Goal: Contribute content: Contribute content

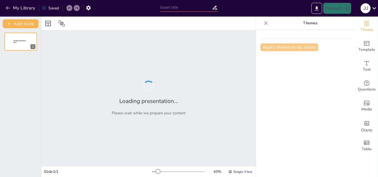
type input "New Sendsteps"
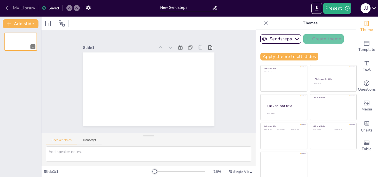
click at [5, 8] on button "My Library" at bounding box center [20, 8] width 33 height 9
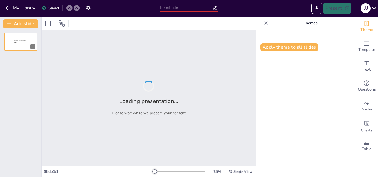
type input "Medicina Regenerativa: Innovaciones y Perspectivas en la Curación de Enfermedad…"
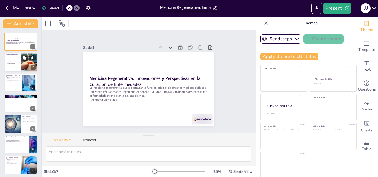
click at [16, 68] on div at bounding box center [20, 62] width 33 height 19
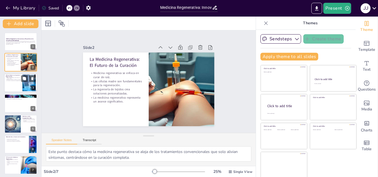
click at [15, 85] on div at bounding box center [20, 83] width 33 height 19
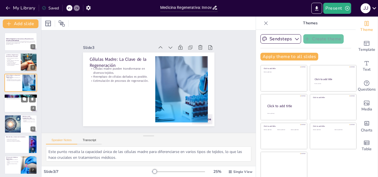
click at [12, 109] on div at bounding box center [20, 103] width 33 height 19
type textarea "Este punto destaca el proceso de la ingeniería de tejidos, que utiliza células …"
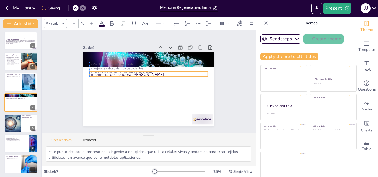
drag, startPoint x: 110, startPoint y: 59, endPoint x: 112, endPoint y: 75, distance: 16.2
click at [112, 75] on p "Ingeniería de Tejidos: [PERSON_NAME]" at bounding box center [149, 75] width 118 height 19
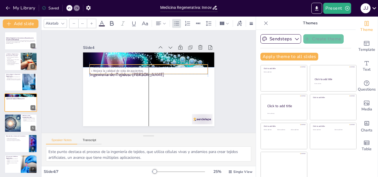
type input "32"
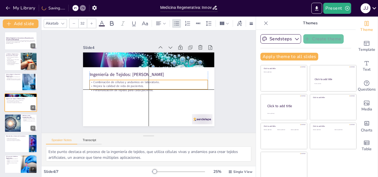
drag, startPoint x: 108, startPoint y: 60, endPoint x: 108, endPoint y: 78, distance: 17.4
click at [108, 53] on div "Ingeniería de Tejidos: Creando Soluciones Combinación de células y andamios en …" at bounding box center [148, 53] width 131 height 0
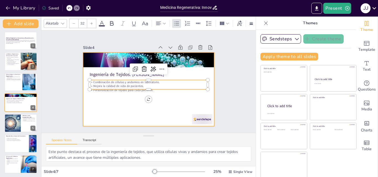
click at [118, 97] on div at bounding box center [148, 89] width 138 height 87
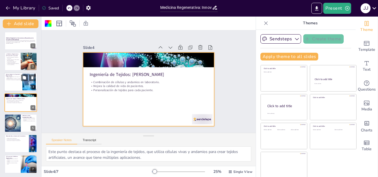
click at [18, 87] on div at bounding box center [20, 82] width 33 height 19
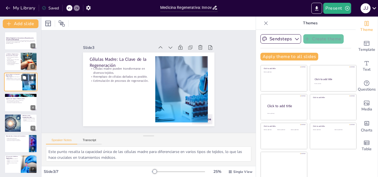
scroll to position [0, 0]
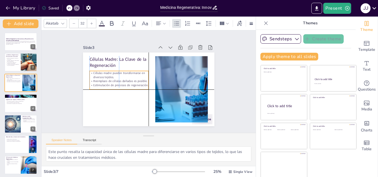
click at [100, 71] on p "Células madre pueden transformarse en diversos tejidos." at bounding box center [118, 75] width 59 height 8
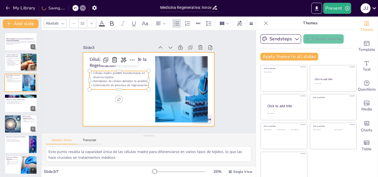
click at [97, 97] on div at bounding box center [148, 90] width 131 height 74
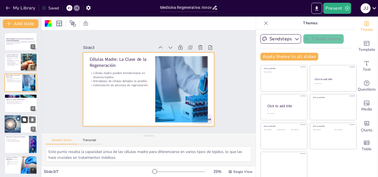
click at [24, 121] on icon at bounding box center [24, 119] width 3 height 3
type textarea "Este punto resalta cómo la [MEDICAL_DATA] se centra en la modificación de genes…"
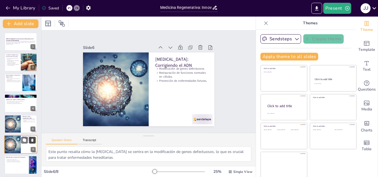
scroll to position [22, 0]
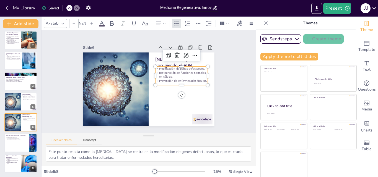
type input "32"
click at [156, 78] on p "Restauración de funciones normales en células." at bounding box center [181, 87] width 53 height 24
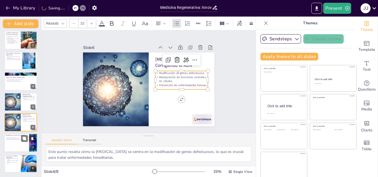
click at [21, 138] on div "Biomateriales y Factores de Crecimiento Aceleración de la cicatrización. Foment…" at bounding box center [20, 143] width 33 height 19
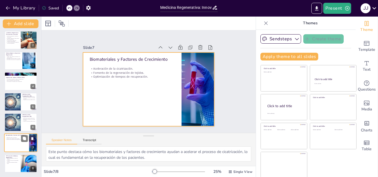
scroll to position [1, 0]
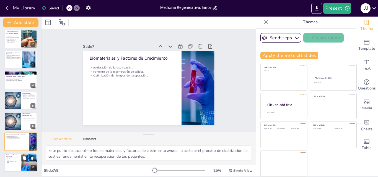
click at [13, 158] on p "Medicina regenerativa redefine la curación." at bounding box center [12, 158] width 13 height 2
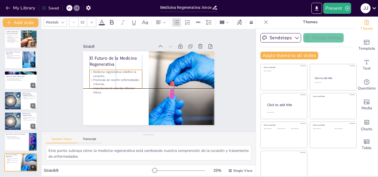
drag, startPoint x: 100, startPoint y: 84, endPoint x: 100, endPoint y: 87, distance: 3.3
click at [100, 87] on p "Importancia de abordar dilemas éticos." at bounding box center [115, 90] width 53 height 8
drag, startPoint x: 109, startPoint y: 88, endPoint x: 109, endPoint y: 91, distance: 3.6
click at [109, 91] on div "El Futuro de la Medicina Regenerativa Medicina regenerativa redefine la curació…" at bounding box center [148, 88] width 131 height 74
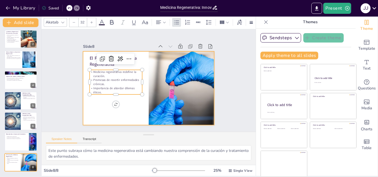
click at [89, 105] on div at bounding box center [148, 88] width 131 height 74
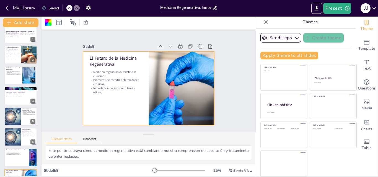
scroll to position [0, 0]
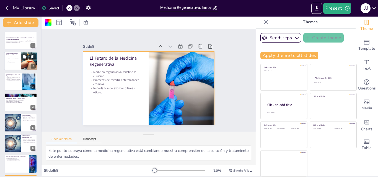
click at [18, 63] on p "La medicina regenerativa representa un avance significativo." at bounding box center [12, 64] width 13 height 2
type textarea "Este punto destaca cómo la medicina regenerativa se aleja de los tratamientos c…"
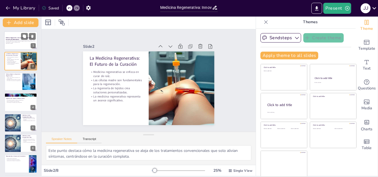
click at [17, 44] on p "Generated with [URL]" at bounding box center [21, 43] width 30 height 1
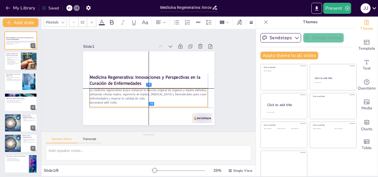
drag, startPoint x: 111, startPoint y: 87, endPoint x: 111, endPoint y: 90, distance: 3.4
click at [111, 90] on p "La medicina regenerativa busca restaurar la función original de órganos y tejid…" at bounding box center [148, 94] width 118 height 12
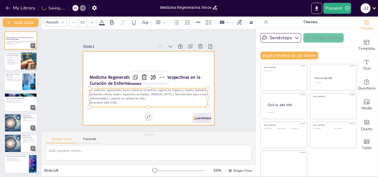
click at [109, 64] on div at bounding box center [148, 88] width 131 height 74
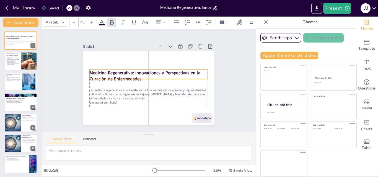
drag, startPoint x: 169, startPoint y: 74, endPoint x: 169, endPoint y: 70, distance: 4.4
click at [169, 70] on strong "Medicina Regenerativa: Innovaciones y Perspectivas en la Curación de Enfermedad…" at bounding box center [144, 76] width 111 height 12
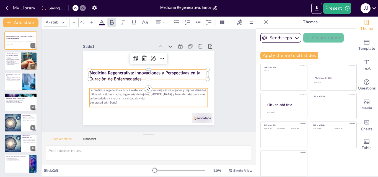
click at [165, 107] on div at bounding box center [148, 88] width 131 height 74
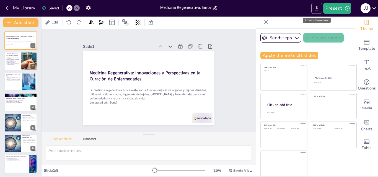
click at [316, 8] on icon "Export to PowerPoint" at bounding box center [317, 9] width 6 height 6
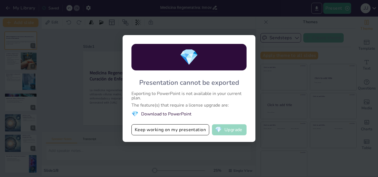
click at [216, 129] on span "💎" at bounding box center [218, 130] width 7 height 6
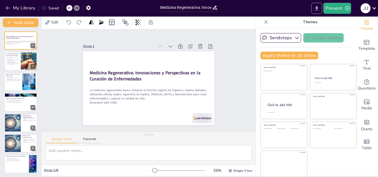
click at [319, 8] on icon "Export to PowerPoint" at bounding box center [317, 9] width 6 height 6
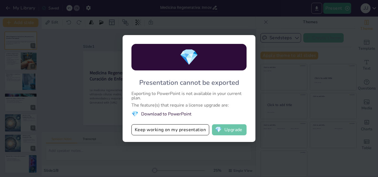
click at [227, 128] on button "💎 Upgrade" at bounding box center [229, 129] width 35 height 11
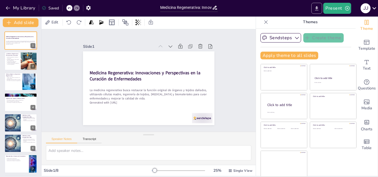
click at [319, 7] on icon "Export to PowerPoint" at bounding box center [317, 9] width 6 height 6
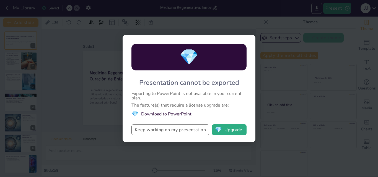
click at [189, 133] on button "Keep working on my presentation" at bounding box center [170, 129] width 78 height 11
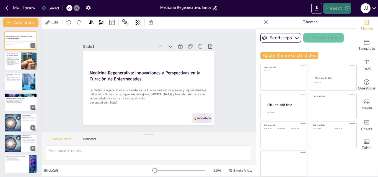
click at [345, 6] on icon "button" at bounding box center [347, 9] width 6 height 6
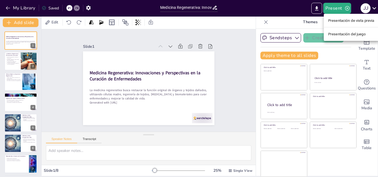
click at [345, 19] on font "Presentación de vista previa" at bounding box center [351, 21] width 46 height 4
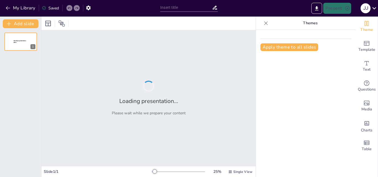
type input "Medicina Regenerativa: Innovaciones y Perspectivas en la Curación de Enfermedad…"
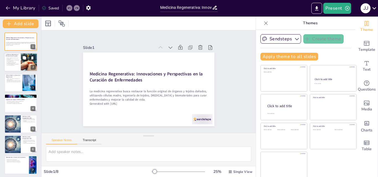
click at [19, 61] on div at bounding box center [20, 62] width 33 height 19
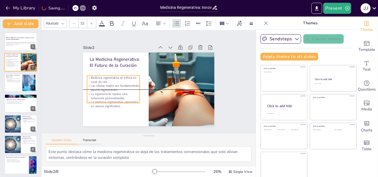
drag, startPoint x: 108, startPoint y: 87, endPoint x: 106, endPoint y: 90, distance: 4.1
click at [106, 93] on p "La ingeniería de tejidos crea soluciones personalizadas." at bounding box center [114, 100] width 53 height 14
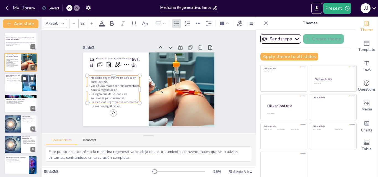
click at [24, 83] on div at bounding box center [29, 82] width 20 height 17
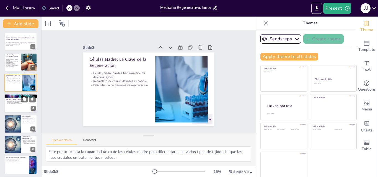
click at [13, 104] on div at bounding box center [20, 103] width 33 height 19
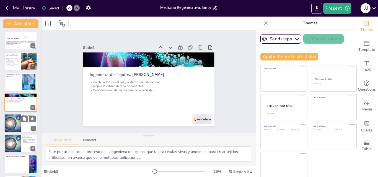
click at [12, 121] on div at bounding box center [12, 123] width 28 height 19
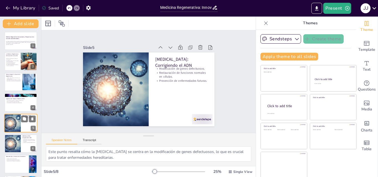
scroll to position [21, 0]
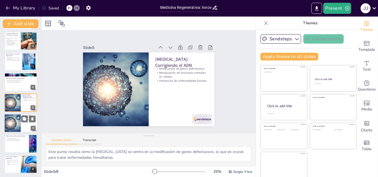
click at [12, 123] on div at bounding box center [12, 123] width 28 height 19
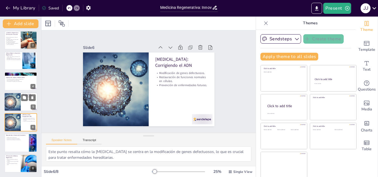
click at [13, 104] on div at bounding box center [12, 102] width 28 height 19
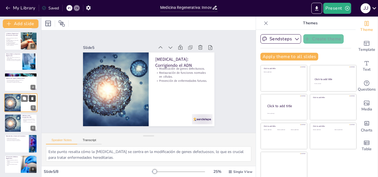
click at [32, 100] on icon at bounding box center [32, 98] width 2 height 3
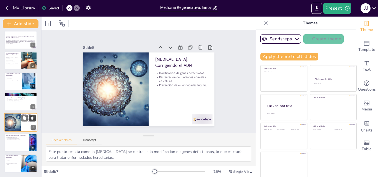
scroll to position [2, 0]
click at [17, 143] on div at bounding box center [20, 143] width 33 height 19
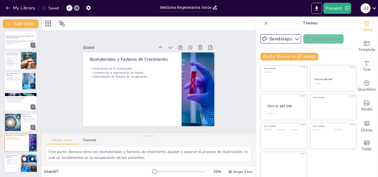
scroll to position [1, 0]
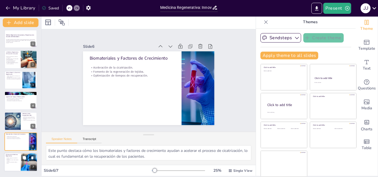
click at [14, 157] on p "El Futuro de la Medicina Regenerativa" at bounding box center [12, 155] width 13 height 3
type textarea "Este punto subraya cómo la medicina regenerativa está cambiando nuestra compren…"
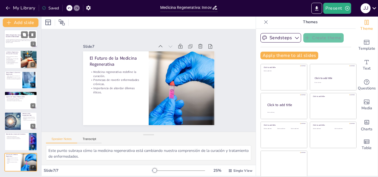
scroll to position [0, 0]
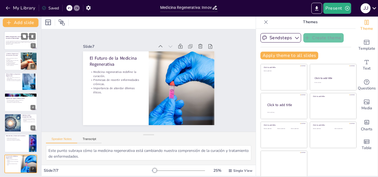
click at [16, 36] on strong "Medicina Regenerativa: Innovaciones y Perspectivas en la Curación de Enfermedad…" at bounding box center [20, 37] width 29 height 3
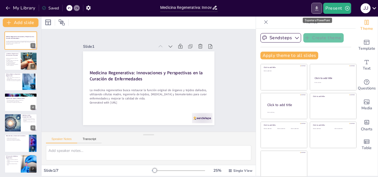
click at [314, 12] on button "Export to PowerPoint" at bounding box center [316, 8] width 11 height 11
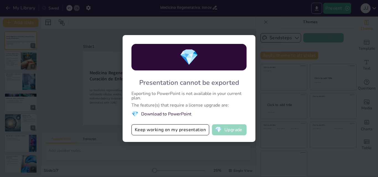
click at [225, 131] on button "💎 Upgrade" at bounding box center [229, 129] width 35 height 11
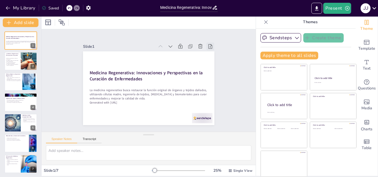
click at [205, 113] on icon at bounding box center [208, 116] width 7 height 7
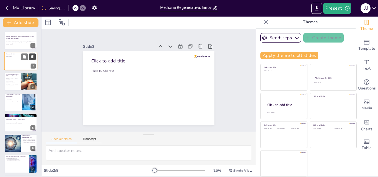
click at [34, 57] on button at bounding box center [32, 57] width 7 height 7
type textarea "Este punto destaca cómo la medicina regenerativa se aleja de los tratamientos c…"
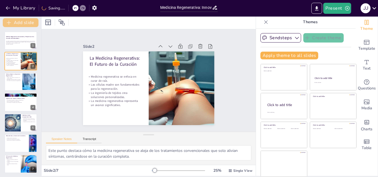
click at [19, 19] on button "Add slide" at bounding box center [21, 22] width 36 height 9
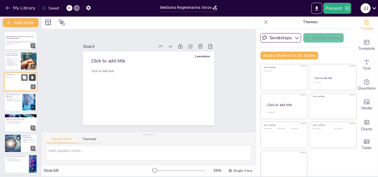
click at [32, 76] on icon at bounding box center [32, 77] width 2 height 3
type textarea "Este punto resalta la capacidad única de las células madre para diferenciarse e…"
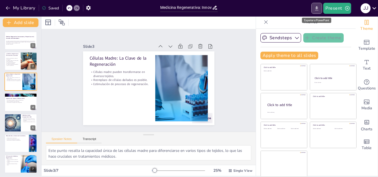
click at [316, 9] on icon "Export to PowerPoint" at bounding box center [317, 9] width 6 height 6
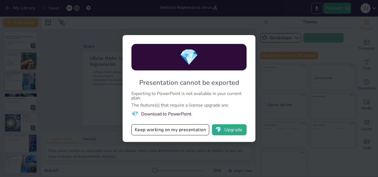
click at [272, 15] on div "💎 Presentation cannot be exported Exporting to PowerPoint is not available in y…" at bounding box center [189, 88] width 378 height 177
click at [239, 132] on button "💎 Upgrade" at bounding box center [229, 129] width 35 height 11
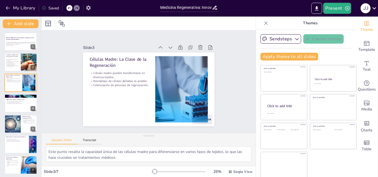
click at [84, 7] on button "button" at bounding box center [88, 8] width 10 height 10
click at [89, 7] on icon "button" at bounding box center [88, 8] width 6 height 6
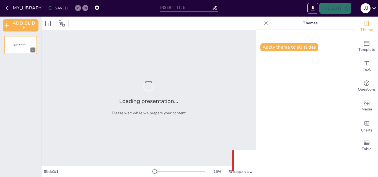
type input "Medicina Regenerativa: Innovaciones y Perspectivas en la Curación de Enfermedad…"
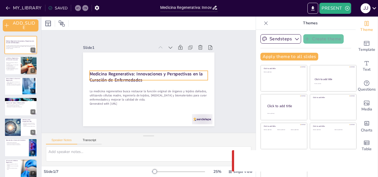
click at [97, 72] on strong "Medicina Regenerativa: Innovaciones y Perspectivas en la Curación de Enfermedad…" at bounding box center [149, 74] width 104 height 62
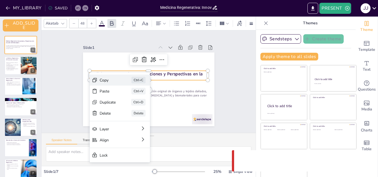
click at [116, 83] on div "Copy" at bounding box center [121, 91] width 10 height 17
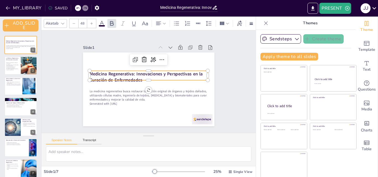
click at [124, 69] on strong "Medicina Regenerativa: Innovaciones y Perspectivas en la Curación de Enfermedad…" at bounding box center [147, 73] width 111 height 41
click at [148, 75] on strong "Medicina Regenerativa: Innovaciones y Perspectivas en la Curación de Enfermedad…" at bounding box center [157, 80] width 18 height 114
click at [97, 75] on strong "Medicina Regenerativa: Innovaciones y Perspectivas en la Curación de Enfermedad…" at bounding box center [149, 74] width 104 height 62
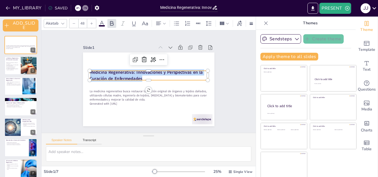
drag, startPoint x: 136, startPoint y: 75, endPoint x: 83, endPoint y: 71, distance: 53.0
click at [83, 71] on div "La medicina regenerativa busca restaurar la función original de órganos y tejid…" at bounding box center [143, 87] width 147 height 143
copy strong "Medicina Regenerativa: Innovaciones y Perspectivas en la Curación de Enfermedad…"
click at [93, 94] on p "Generated with [URL]" at bounding box center [137, 62] width 104 height 62
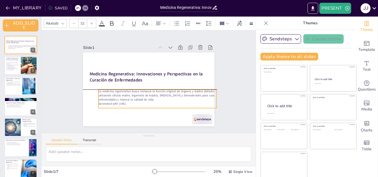
drag, startPoint x: 84, startPoint y: 90, endPoint x: 93, endPoint y: 91, distance: 9.0
click at [106, 91] on p "La medicina regenerativa busca restaurar la función original de órganos y tejid…" at bounding box center [141, 96] width 70 height 108
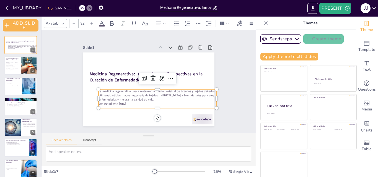
click at [110, 91] on p "La medicina regenerativa busca restaurar la función original de órganos y tejid…" at bounding box center [139, 95] width 59 height 113
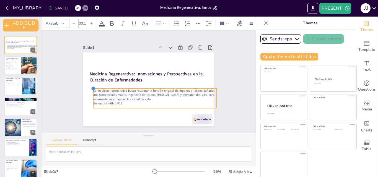
drag, startPoint x: 93, startPoint y: 89, endPoint x: 153, endPoint y: 102, distance: 61.9
click at [88, 88] on div "Medicina Regenerativa: Innovaciones y Perspectivas en la Curación de Enfermedad…" at bounding box center [141, 84] width 111 height 148
type input "33.9"
click at [153, 102] on p "Generated with [URL]" at bounding box center [153, 103] width 125 height 4
click at [128, 100] on p "Generated with [URL]" at bounding box center [136, 100] width 87 height 96
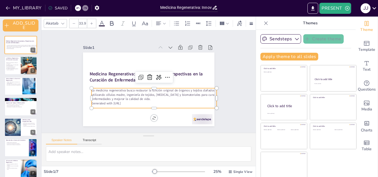
click at [128, 100] on p "Generated with [URL]" at bounding box center [129, 93] width 43 height 120
drag, startPoint x: 124, startPoint y: 102, endPoint x: 85, endPoint y: 89, distance: 40.8
click at [92, 89] on div "La medicina regenerativa busca restaurar la función original de órganos y tejid…" at bounding box center [140, 97] width 97 height 105
copy div "La medicina regenerativa busca restaurar la función original de órganos y tejid…"
click at [20, 65] on div at bounding box center [20, 65] width 33 height 19
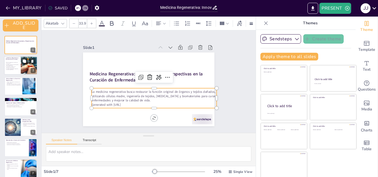
type textarea "Este punto destaca cómo la medicina regenerativa se aleja de los tratamientos c…"
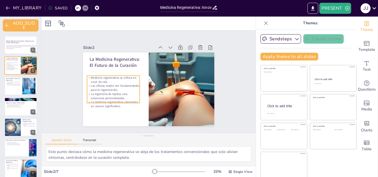
click at [155, 59] on p "La Medicina Regenerativa: El Futuro de la Curación" at bounding box center [164, 46] width 18 height 53
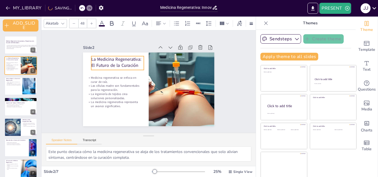
click at [101, 57] on p "La Medicina Regenerativa: El Futuro de la Curación" at bounding box center [127, 51] width 53 height 33
click at [92, 58] on p "La Medicina Regenerativa: El Futuro de la Curación" at bounding box center [117, 62] width 53 height 12
click at [126, 58] on p "La Medicina Regenerativa: El Futuro de la Curación" at bounding box center [146, 45] width 41 height 50
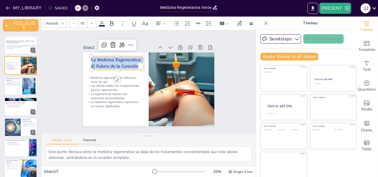
drag, startPoint x: 86, startPoint y: 57, endPoint x: 131, endPoint y: 64, distance: 45.8
click at [148, 95] on p "La Medicina Regenerativa: El Futuro de la Curación" at bounding box center [175, 106] width 54 height 23
copy p "La Medicina Regenerativa: El Futuro de la Curación"
click at [153, 76] on p "Las células madre son fundamentales para la regeneración." at bounding box center [178, 61] width 51 height 29
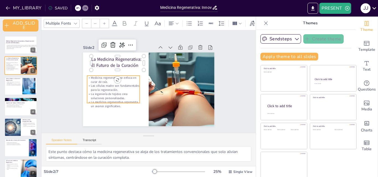
type input "32"
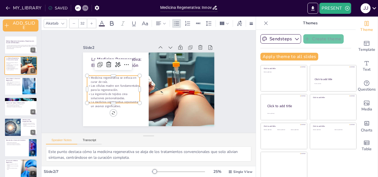
click at [92, 80] on p "Medicina regenerativa se enfoca en curar de raíz." at bounding box center [116, 65] width 51 height 29
click at [157, 81] on p "Medicina regenerativa se enfoca en curar de raíz." at bounding box center [183, 80] width 53 height 14
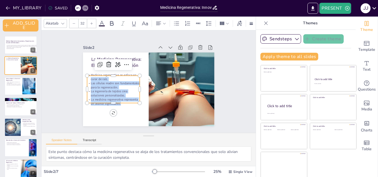
drag, startPoint x: 83, startPoint y: 76, endPoint x: 116, endPoint y: 100, distance: 40.7
click at [116, 98] on div "Medicina regenerativa se enfoca en curar de raíz. Las células madre son fundame…" at bounding box center [114, 70] width 62 height 54
click at [90, 77] on p "Medicina regenerativa se enfoca en curar de raíz." at bounding box center [116, 66] width 53 height 24
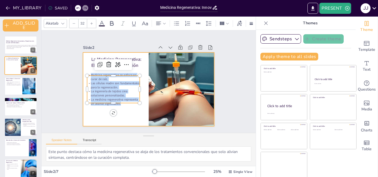
drag, startPoint x: 85, startPoint y: 74, endPoint x: 114, endPoint y: 105, distance: 43.0
click at [114, 105] on div "La Medicina Regenerativa: El Futuro de la Curación Medicina regenerativa se enf…" at bounding box center [144, 89] width 151 height 130
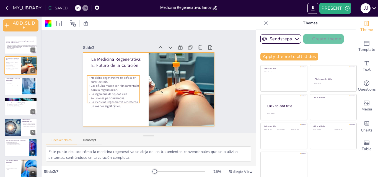
click at [149, 88] on p "Medicina regenerativa se enfoca en curar de raíz." at bounding box center [168, 111] width 38 height 47
click at [101, 76] on p "Medicina regenerativa se enfoca en curar de raíz." at bounding box center [123, 56] width 45 height 41
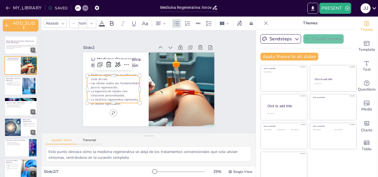
type input "32"
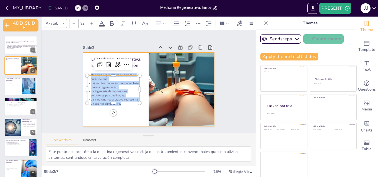
drag, startPoint x: 84, startPoint y: 74, endPoint x: 117, endPoint y: 104, distance: 45.2
click at [117, 104] on div "La Medicina Regenerativa: El Futuro de la Curación Medicina regenerativa se enf…" at bounding box center [144, 89] width 151 height 130
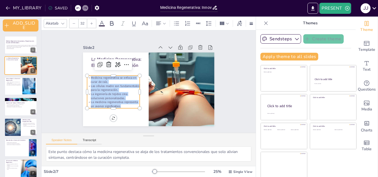
copy div "Medicina regenerativa se enfoca en curar de raíz. Las células madre son fundame…"
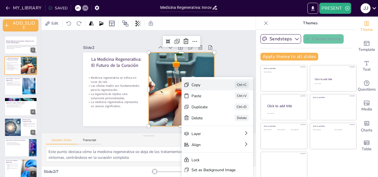
click at [200, 143] on div "Copy Ctrl+C" at bounding box center [226, 165] width 67 height 45
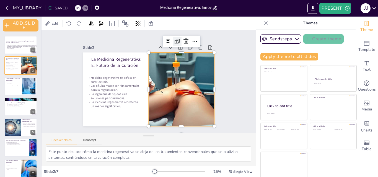
click at [193, 65] on icon at bounding box center [194, 66] width 2 height 2
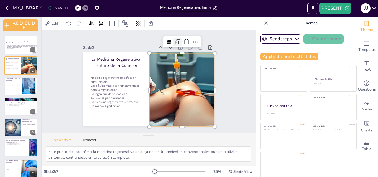
click at [193, 83] on icon at bounding box center [197, 87] width 9 height 9
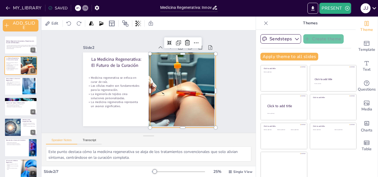
click at [218, 50] on div "Slide 1 Medicina Regenerativa: Innovaciones y Perspectivas en la Curación de En…" at bounding box center [148, 81] width 175 height 180
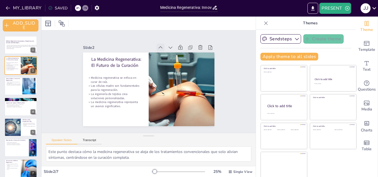
click at [172, 54] on icon at bounding box center [175, 57] width 7 height 7
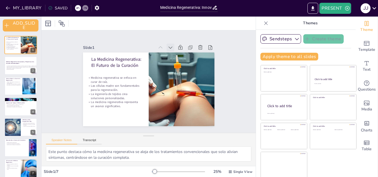
click at [184, 67] on icon at bounding box center [188, 71] width 8 height 8
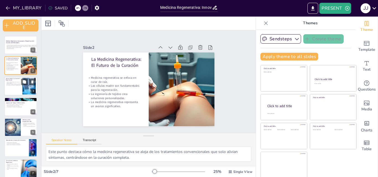
click at [17, 84] on p "Reemplazo de células dañadas es posible." at bounding box center [13, 84] width 15 height 1
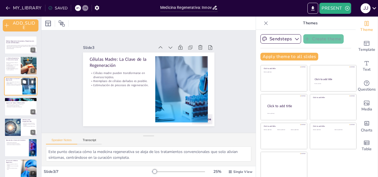
type textarea "Este punto resalta la capacidad única de las células madre para diferenciarse e…"
click at [138, 94] on p "Células Madre: La Clave de la Regeneración" at bounding box center [167, 111] width 59 height 35
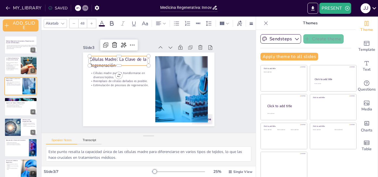
click at [146, 95] on p "Células Madre: La Clave de la Regeneración" at bounding box center [176, 104] width 60 height 18
click at [157, 58] on p "Células Madre: La Clave de la Regeneración" at bounding box center [183, 76] width 52 height 49
drag, startPoint x: 84, startPoint y: 57, endPoint x: 109, endPoint y: 61, distance: 25.8
click at [135, 94] on p "Células Madre: La Clave de la Regeneración" at bounding box center [163, 114] width 57 height 40
copy p "Células Madre: La Clave de la Regeneración"
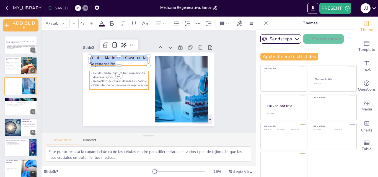
click at [148, 80] on p "Reemplazo de células dañadas es posible." at bounding box center [177, 91] width 58 height 22
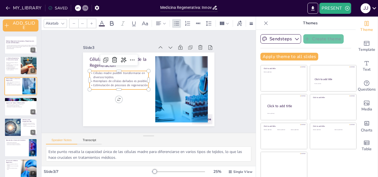
type input "32"
click at [103, 79] on p "Reemplazo de células dañadas es posible." at bounding box center [126, 61] width 47 height 43
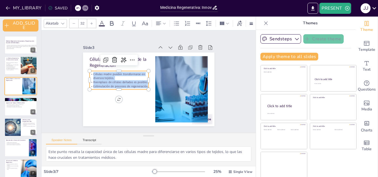
drag, startPoint x: 87, startPoint y: 72, endPoint x: 141, endPoint y: 84, distance: 55.2
click at [144, 84] on div "Células madre pueden transformarse en diversos tejidos. Reemplazo de células da…" at bounding box center [173, 98] width 59 height 44
copy div "Células madre pueden transformarse en diversos tejidos. Reemplazo de células da…"
click at [157, 76] on div at bounding box center [164, 111] width 103 height 104
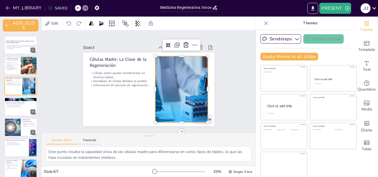
click at [166, 68] on div at bounding box center [175, 102] width 100 height 93
click at [137, 47] on div "Slide 3" at bounding box center [149, 37] width 57 height 52
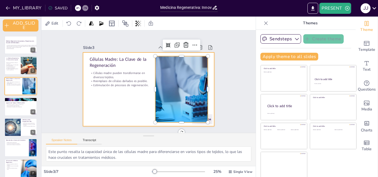
click at [143, 52] on div at bounding box center [144, 88] width 150 height 137
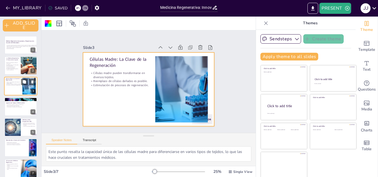
click at [12, 95] on div "Células Madre: La Clave de la Regeneración Células madre pueden transformarse e…" at bounding box center [20, 86] width 33 height 19
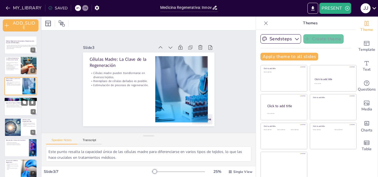
click at [15, 103] on p "Ingeniería de Tejidos: [PERSON_NAME]" at bounding box center [21, 103] width 30 height 2
type textarea "Este punto destaca el proceso de la ingeniería de tejidos, que utiliza células …"
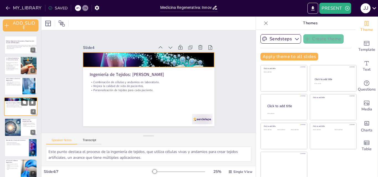
scroll to position [2, 0]
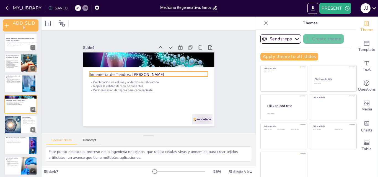
click at [95, 73] on p "Ingeniería de Tejidos: [PERSON_NAME]" at bounding box center [150, 75] width 114 height 42
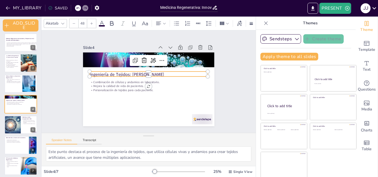
click at [107, 71] on p "Ingeniería de Tejidos: [PERSON_NAME]" at bounding box center [150, 75] width 114 height 42
click at [107, 72] on p "Ingeniería de Tejidos: [PERSON_NAME]" at bounding box center [151, 75] width 105 height 64
drag, startPoint x: 161, startPoint y: 73, endPoint x: 89, endPoint y: 74, distance: 71.9
click at [89, 74] on div "Combinación de células y andamios en laboratorio. Mejora la calidad de vida de …" at bounding box center [142, 87] width 137 height 150
copy p "ngeniería de Tejidos: Creando Soluciones"
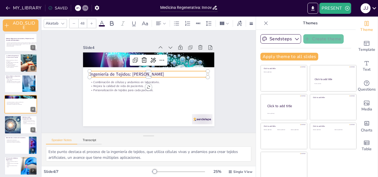
click at [124, 109] on div at bounding box center [142, 77] width 130 height 151
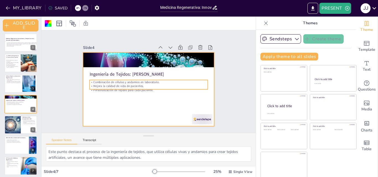
click at [107, 80] on p "Combinación de células y andamios en laboratorio." at bounding box center [148, 82] width 82 height 90
click at [122, 80] on p "Combinación de células y andamios en laboratorio." at bounding box center [148, 82] width 52 height 110
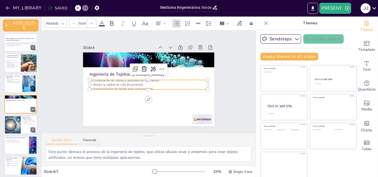
type input "32"
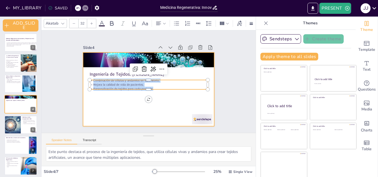
drag, startPoint x: 87, startPoint y: 79, endPoint x: 152, endPoint y: 91, distance: 65.7
click at [152, 91] on div "Ingeniería de Tejidos: Creando Soluciones Combinación de células y andamios en …" at bounding box center [146, 89] width 148 height 111
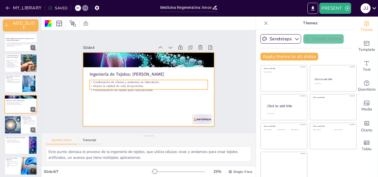
click at [90, 83] on p "Mejora la calidad de vida de pacientes." at bounding box center [147, 86] width 114 height 40
click at [108, 83] on p "Mejora la calidad de vida de pacientes." at bounding box center [144, 84] width 73 height 98
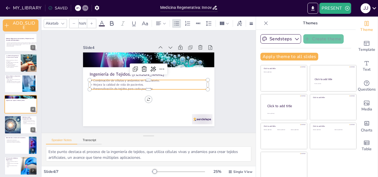
type input "32"
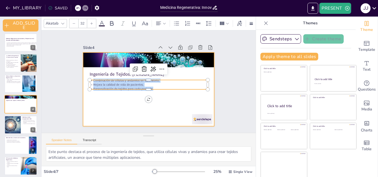
drag, startPoint x: 87, startPoint y: 80, endPoint x: 151, endPoint y: 92, distance: 65.8
click at [151, 92] on div "Ingeniería de Tejidos: Creando Soluciones Combinación de células y andamios en …" at bounding box center [144, 75] width 150 height 137
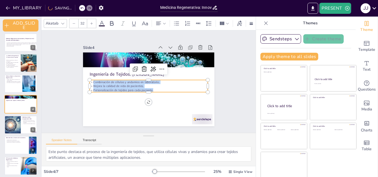
copy div "Combinación de células y andamios en laboratorio. Mejora la calidad de vida de …"
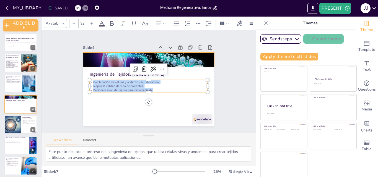
click at [168, 60] on div at bounding box center [170, 79] width 87 height 138
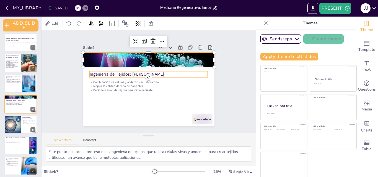
click at [176, 69] on p "Ingeniería de Tejidos: [PERSON_NAME]" at bounding box center [154, 77] width 74 height 99
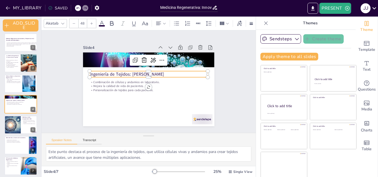
click at [180, 79] on p "Combinación de células y andamios en laboratorio." at bounding box center [148, 82] width 110 height 52
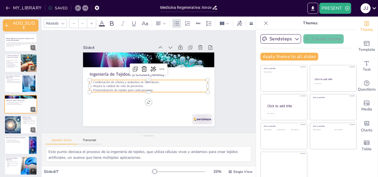
type input "32"
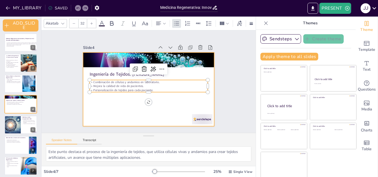
click at [178, 102] on div at bounding box center [144, 88] width 150 height 137
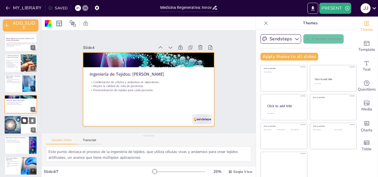
click at [23, 122] on icon at bounding box center [24, 121] width 4 height 4
type textarea "Este punto resalta cómo la [MEDICAL_DATA] se centra en la modificación de genes…"
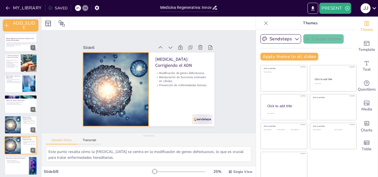
scroll to position [25, 0]
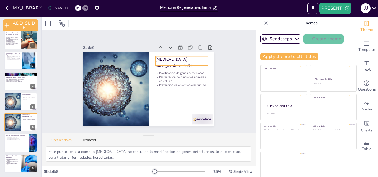
click at [163, 70] on p "[MEDICAL_DATA]: Corrigiendo el ADN" at bounding box center [185, 93] width 44 height 47
click at [163, 77] on p "[MEDICAL_DATA]: Corrigiendo el ADN" at bounding box center [179, 103] width 33 height 53
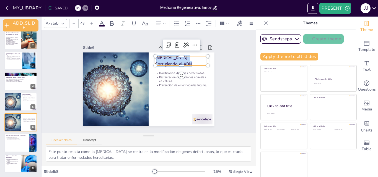
drag, startPoint x: 150, startPoint y: 56, endPoint x: 187, endPoint y: 61, distance: 37.9
click at [187, 66] on p "[MEDICAL_DATA]: Corrigiendo el ADN" at bounding box center [186, 88] width 47 height 44
copy p "[MEDICAL_DATA]: Corrigiendo el ADN"
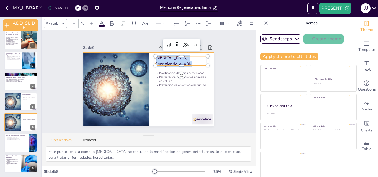
click at [155, 72] on p "Modificación de genes defectuosos." at bounding box center [181, 73] width 53 height 4
click at [149, 91] on p "Modificación de genes defectuosos." at bounding box center [127, 108] width 45 height 34
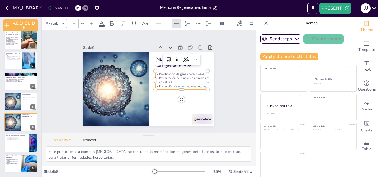
type input "32"
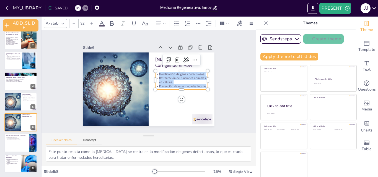
drag, startPoint x: 152, startPoint y: 71, endPoint x: 199, endPoint y: 85, distance: 49.7
click at [181, 85] on div "Modificación de genes defectuosos. Restauración de funciones normales en célula…" at bounding box center [163, 111] width 36 height 54
copy div "Modificación de genes defectuosos. Restauración de funciones normales en célula…"
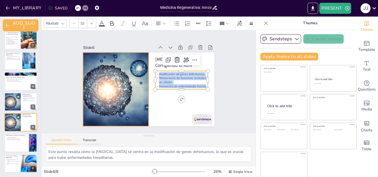
click at [121, 92] on div at bounding box center [180, 70] width 118 height 85
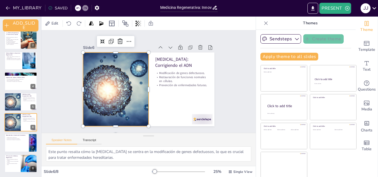
click at [150, 102] on div at bounding box center [141, 80] width 111 height 148
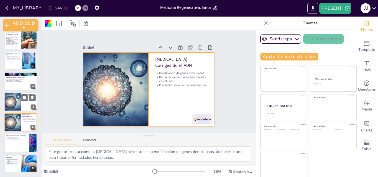
click at [16, 102] on div at bounding box center [12, 102] width 28 height 19
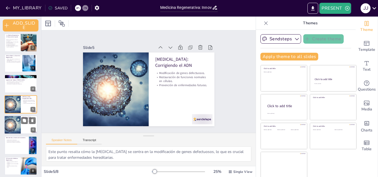
click at [21, 126] on div at bounding box center [20, 125] width 33 height 19
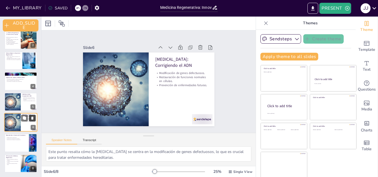
click at [32, 118] on icon at bounding box center [32, 118] width 2 height 3
type textarea "Este punto destaca cómo los biomateriales y factores de crecimiento ayudan a ac…"
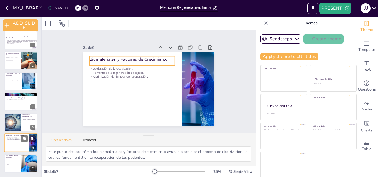
scroll to position [5, 0]
click at [162, 56] on p "Biomateriales y Factores de Crecimiento" at bounding box center [174, 70] width 24 height 85
click at [112, 56] on p "Biomateriales y Factores de Crecimiento" at bounding box center [148, 53] width 73 height 55
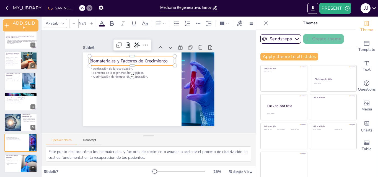
type input "48"
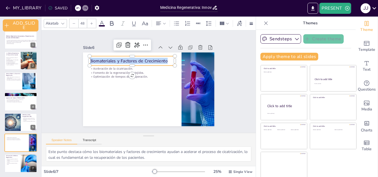
drag, startPoint x: 84, startPoint y: 58, endPoint x: 161, endPoint y: 61, distance: 77.8
click at [161, 61] on p "Biomateriales y Factores de Crecimiento" at bounding box center [153, 55] width 62 height 67
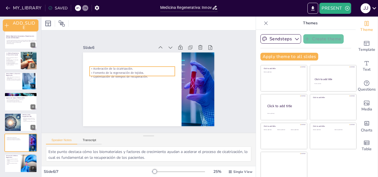
click at [101, 71] on p "Fomento de la regeneración de tejidos." at bounding box center [139, 66] width 76 height 46
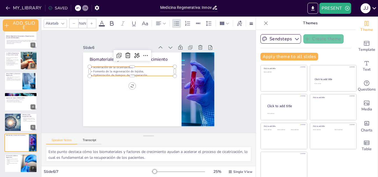
type input "32"
drag, startPoint x: 87, startPoint y: 65, endPoint x: 140, endPoint y: 73, distance: 54.2
click at [140, 73] on div "Aceleración de la cicatrización. Fomento de la regeneración de tejidos. Optimiz…" at bounding box center [140, 64] width 80 height 53
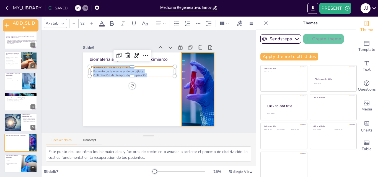
click at [187, 87] on div at bounding box center [190, 109] width 131 height 113
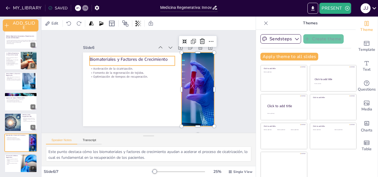
click at [167, 68] on p "Aceleración de la cicatrización." at bounding box center [141, 62] width 76 height 46
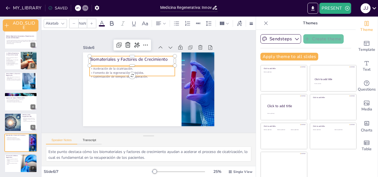
type input "48"
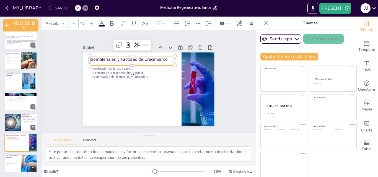
click at [29, 161] on button at bounding box center [32, 159] width 7 height 7
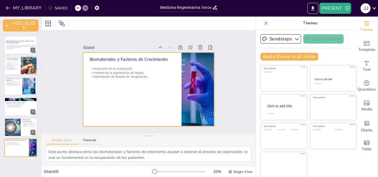
scroll to position [0, 0]
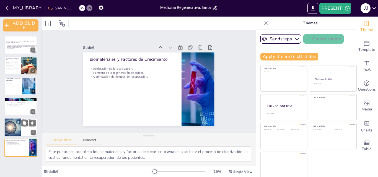
click at [20, 127] on div at bounding box center [12, 127] width 28 height 19
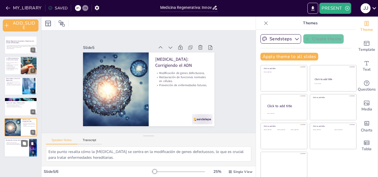
click at [18, 156] on div at bounding box center [20, 148] width 33 height 19
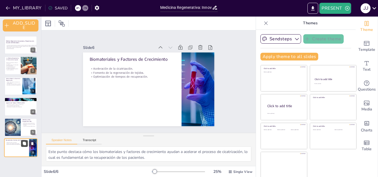
scroll to position [1, 0]
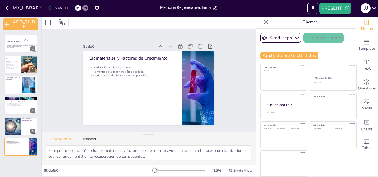
click at [77, 9] on icon at bounding box center [77, 7] width 3 height 3
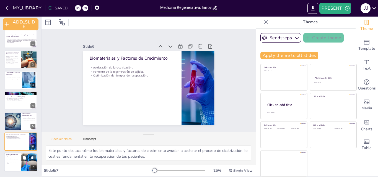
click at [19, 163] on p "Importancia de abordar dilemas éticos." at bounding box center [12, 163] width 13 height 2
type textarea "Este punto subraya cómo la medicina regenerativa está cambiando nuestra compren…"
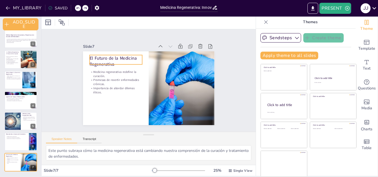
click at [85, 55] on div "El Futuro de la Medicina Regenerativa Medicina regenerativa redefine la curació…" at bounding box center [144, 87] width 151 height 130
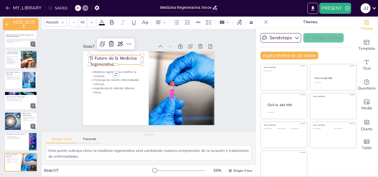
click at [210, 84] on div at bounding box center [213, 87] width 6 height 6
click at [119, 56] on p "El Futuro de la Medicina Regenerativa" at bounding box center [141, 43] width 44 height 47
click at [163, 56] on p "El Futuro de la Medicina Regenerativa" at bounding box center [185, 69] width 44 height 47
click at [143, 55] on p "El Futuro de la Medicina Regenerativa" at bounding box center [157, 44] width 28 height 54
click at [131, 21] on div at bounding box center [134, 18] width 6 height 6
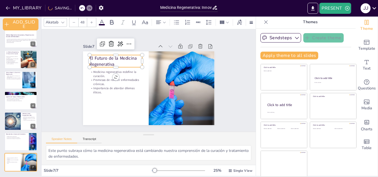
click at [201, 51] on div at bounding box center [204, 48] width 6 height 6
click at [158, 81] on p "El Futuro de la Medicina Regenerativa" at bounding box center [185, 92] width 54 height 23
click at [124, 56] on p "El Futuro de la Medicina Regenerativa" at bounding box center [144, 43] width 41 height 50
drag, startPoint x: 84, startPoint y: 56, endPoint x: 112, endPoint y: 65, distance: 29.0
click at [124, 65] on p "El Futuro de la Medicina Regenerativa" at bounding box center [144, 43] width 41 height 50
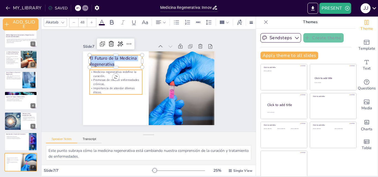
click at [92, 79] on p "Promesas de revertir enfermedades crónicas." at bounding box center [116, 75] width 53 height 19
click at [105, 79] on p "Promesas de revertir enfermedades crónicas." at bounding box center [125, 57] width 41 height 45
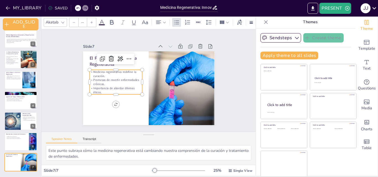
type input "32"
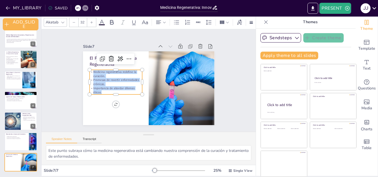
drag, startPoint x: 86, startPoint y: 70, endPoint x: 109, endPoint y: 90, distance: 30.4
click at [109, 85] on div "Medicina regenerativa redefine la curación. Promesas de revertir enfermedades c…" at bounding box center [125, 57] width 53 height 55
